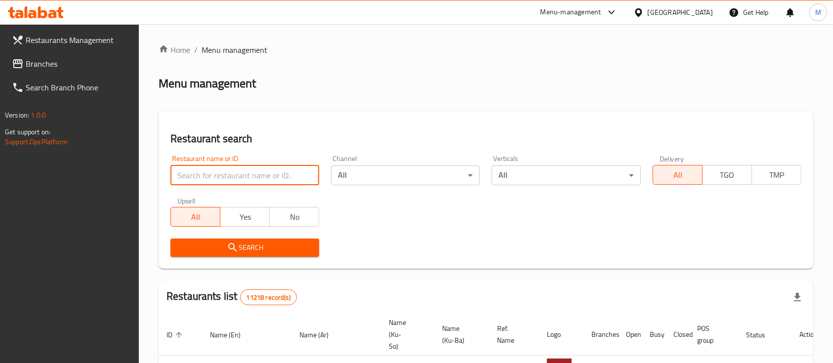
click at [282, 175] on input "search" at bounding box center [244, 176] width 149 height 20
type input "i"
type input "ي"
type input "مقبلات علوش"
click button "Search" at bounding box center [244, 248] width 149 height 18
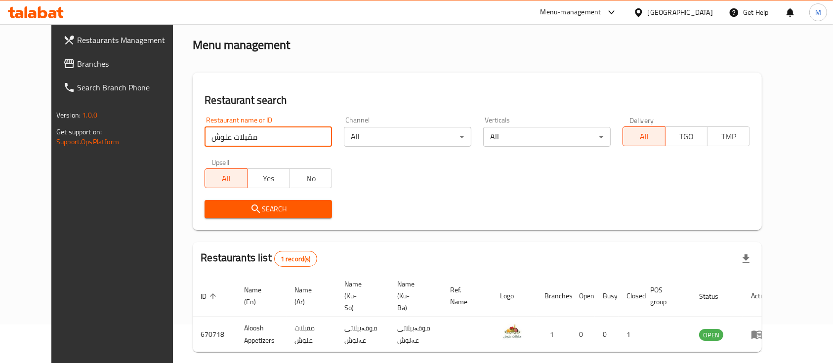
scroll to position [69, 0]
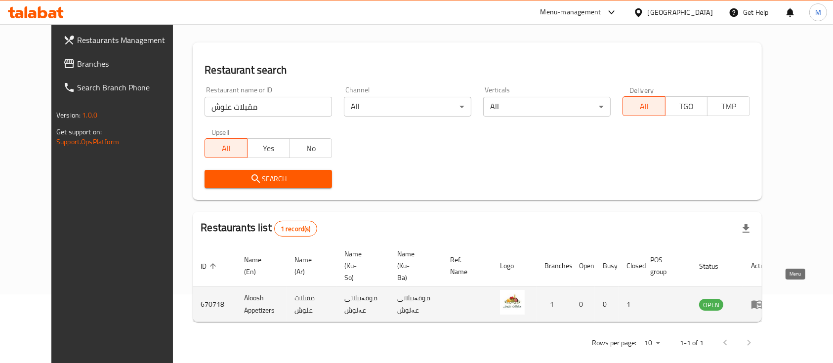
click at [763, 298] on icon "enhanced table" at bounding box center [757, 304] width 12 height 12
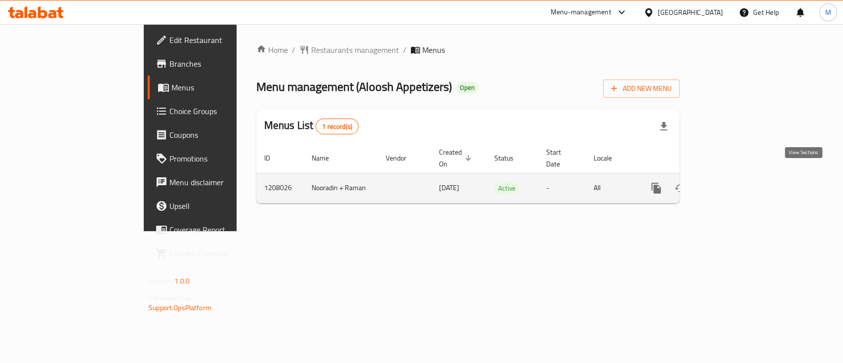
click at [740, 176] on link "enhanced table" at bounding box center [728, 188] width 24 height 24
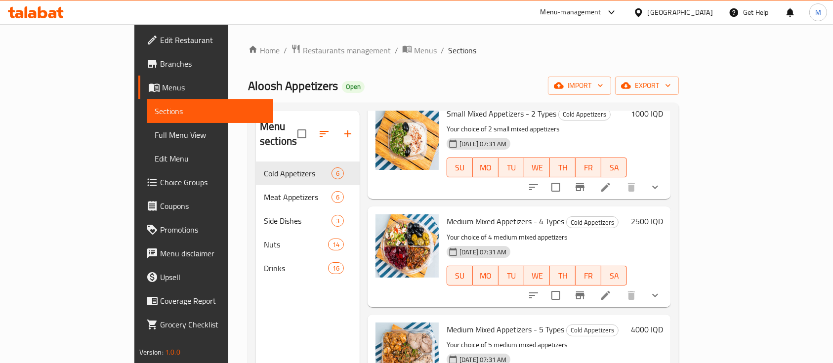
scroll to position [71, 0]
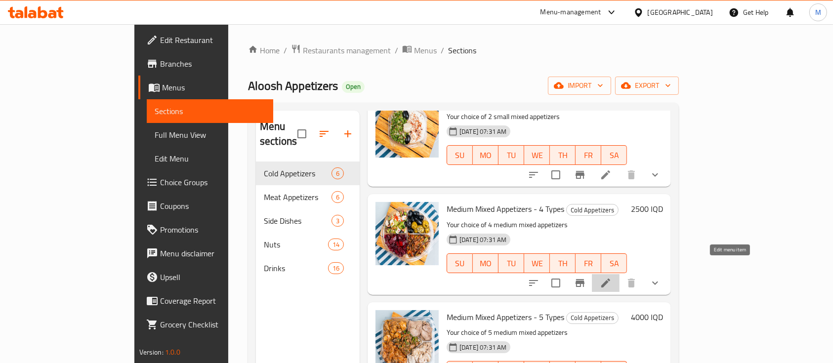
click at [612, 277] on icon at bounding box center [606, 283] width 12 height 12
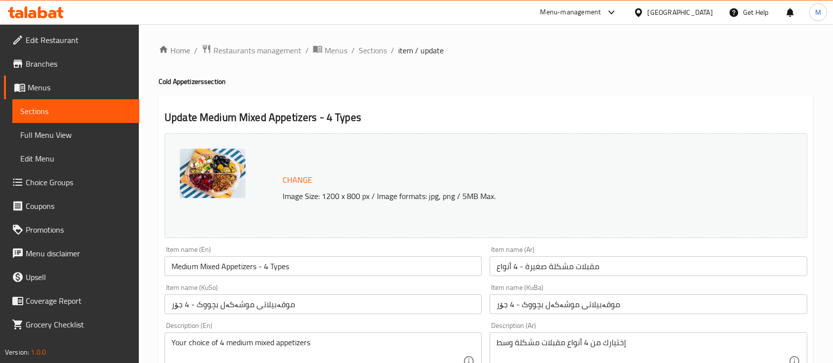
type input "إختيارك من أولاً:"
type input "هەڵبژاردنت لە یەکەم:"
type input "1"
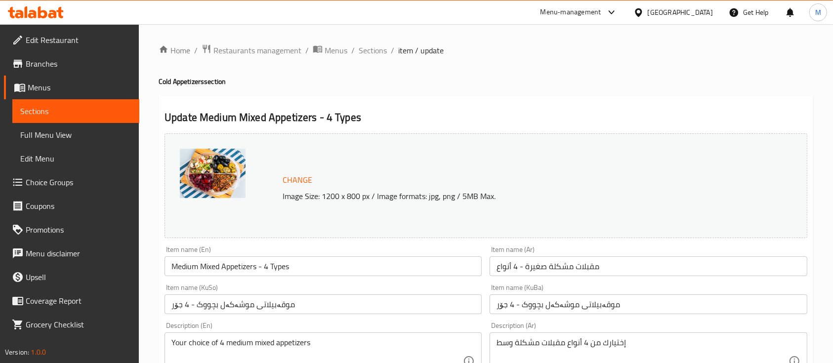
type input "إختيارك من ثانية:"
type input "هەڵبژاردنت لە دووەم:"
type input "1"
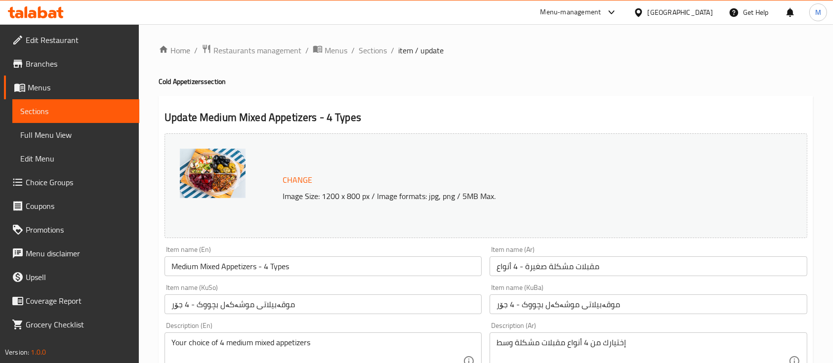
type input "إختيارك من ثالث:"
type input "إختيارك من سێیەم:"
type input "1"
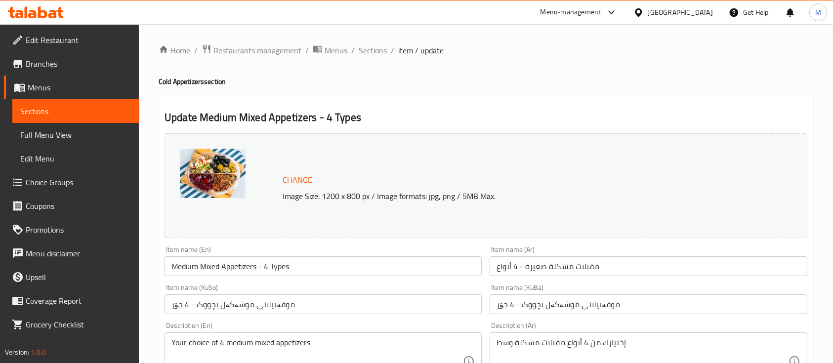
type input "إختيارك من الرابع:"
type input "هەڵبژاردنت لە چوارەم:"
type input "1"
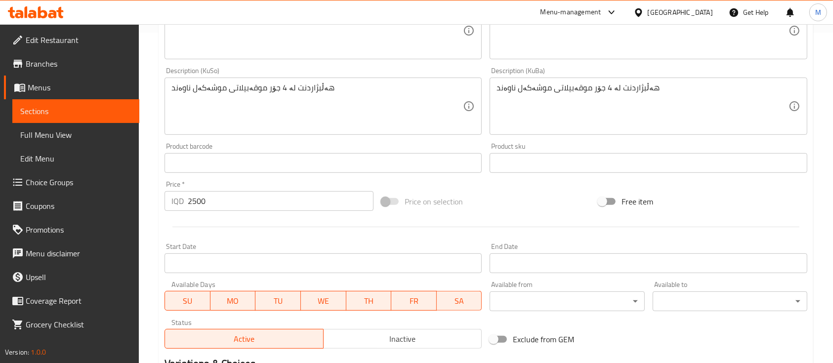
scroll to position [373, 0]
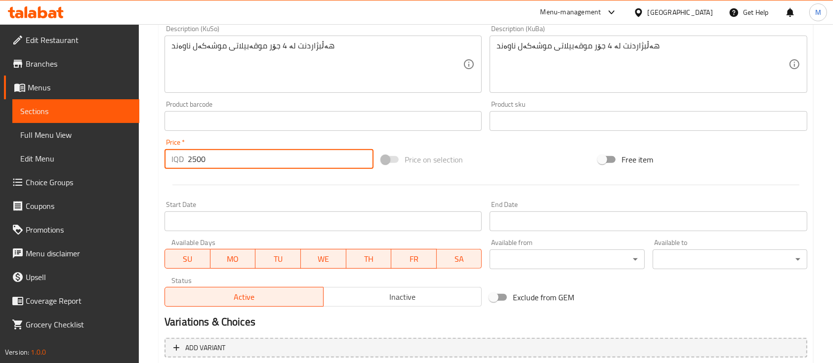
click at [195, 153] on input "2500" at bounding box center [281, 159] width 186 height 20
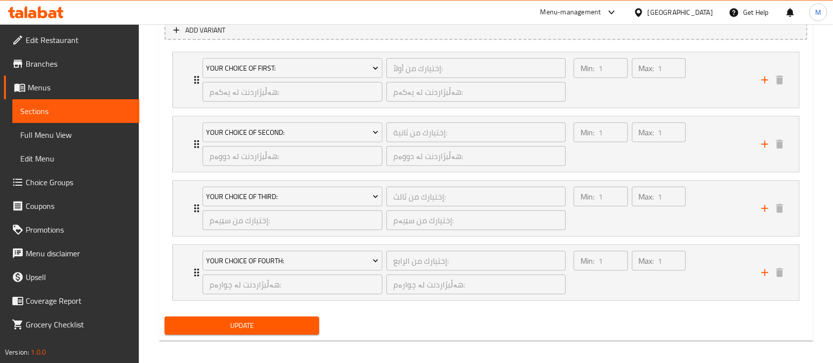
type input "3000"
click at [271, 318] on button "Update" at bounding box center [242, 326] width 155 height 18
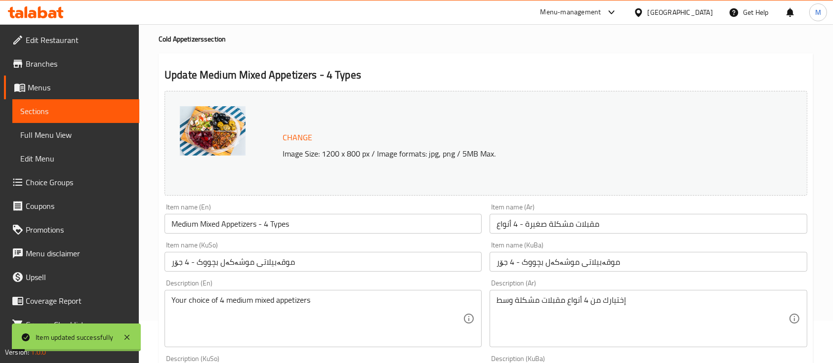
scroll to position [7, 0]
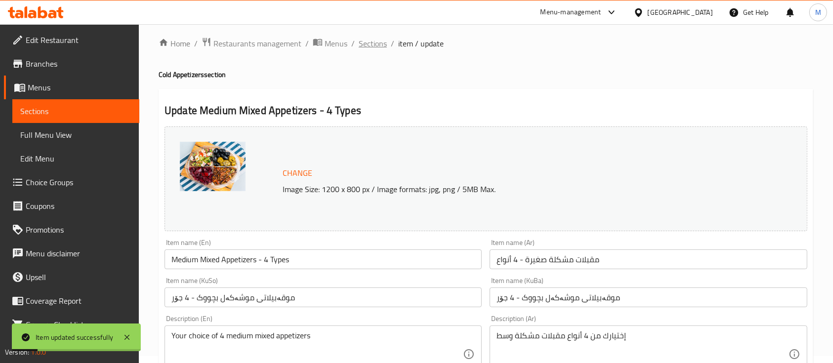
click at [365, 42] on span "Sections" at bounding box center [373, 44] width 28 height 12
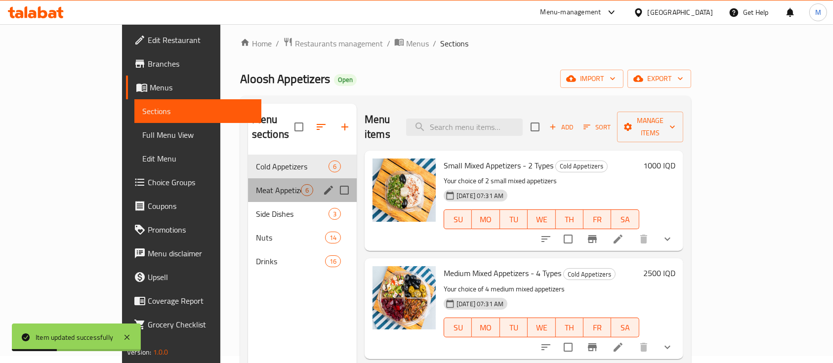
click at [248, 186] on div "Meat Appetizers 6" at bounding box center [302, 190] width 109 height 24
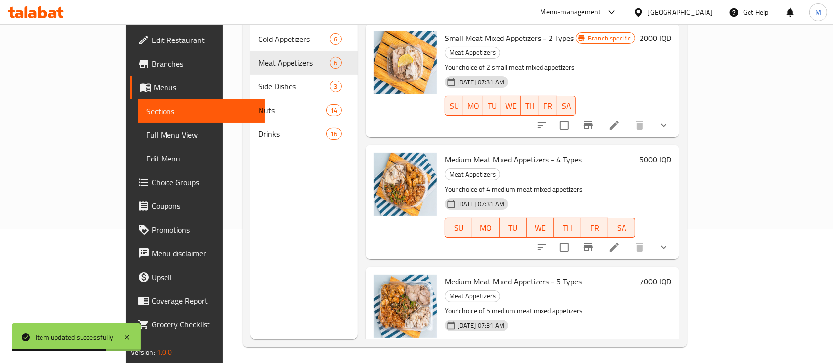
scroll to position [138, 0]
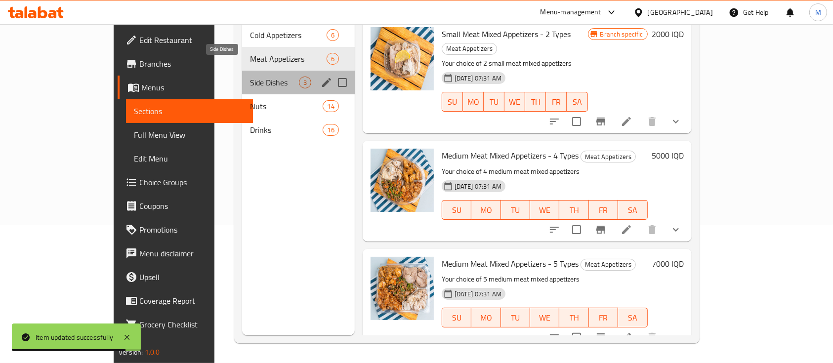
click at [250, 77] on span "Side Dishes" at bounding box center [274, 83] width 48 height 12
